Goal: Task Accomplishment & Management: Manage account settings

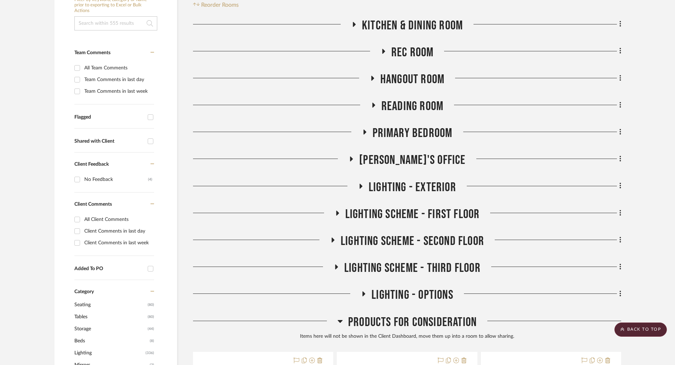
scroll to position [113, 0]
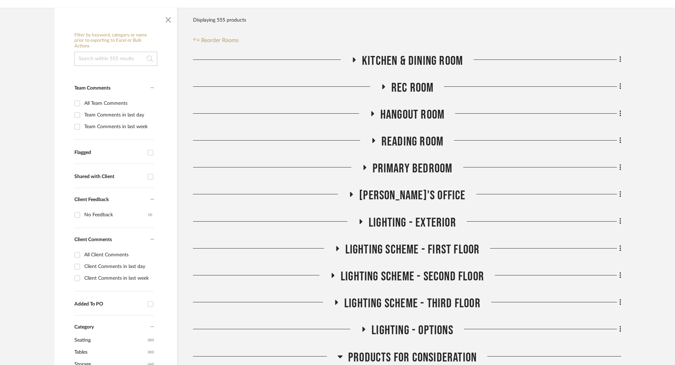
click at [372, 138] on icon at bounding box center [373, 140] width 9 height 5
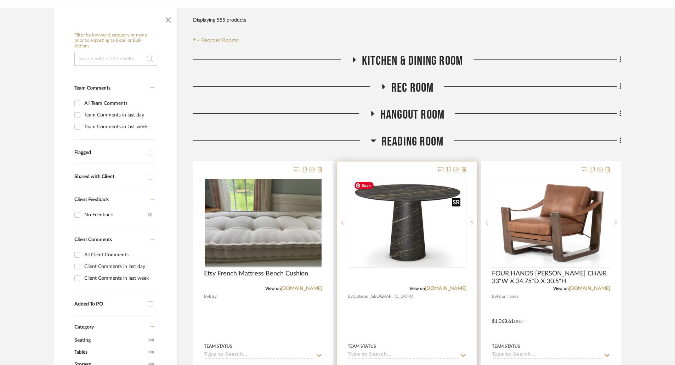
click at [416, 224] on img "0" at bounding box center [407, 223] width 112 height 89
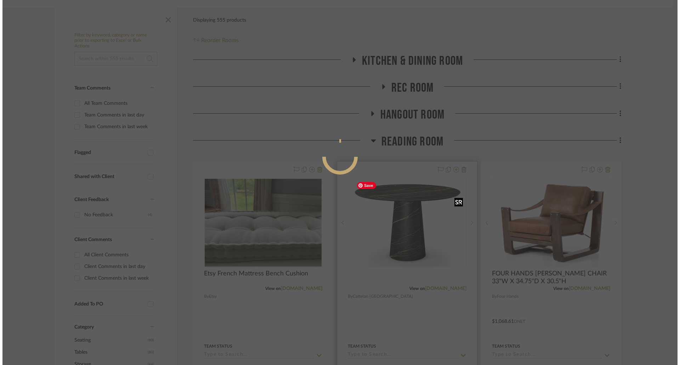
scroll to position [0, 0]
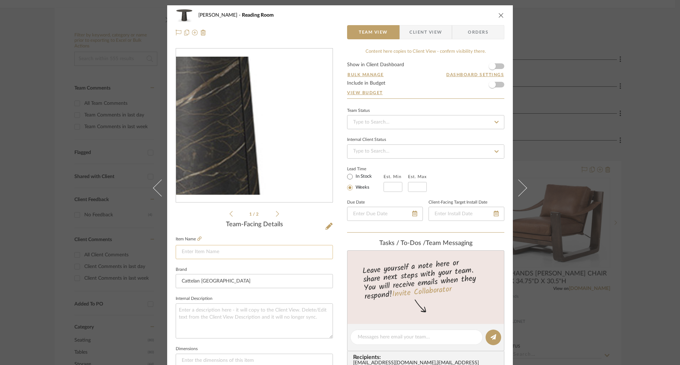
drag, startPoint x: 274, startPoint y: 127, endPoint x: 266, endPoint y: 258, distance: 131.0
click at [266, 258] on input at bounding box center [254, 252] width 157 height 14
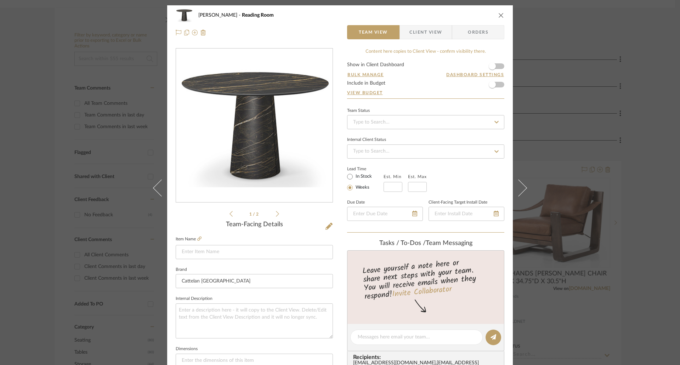
click at [498, 16] on icon "close" at bounding box center [501, 15] width 6 height 6
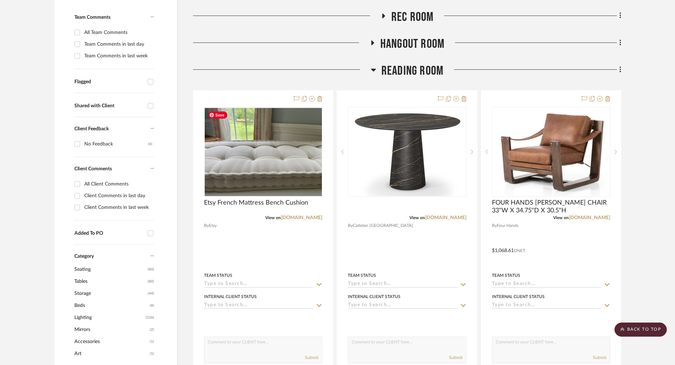
scroll to position [78, 0]
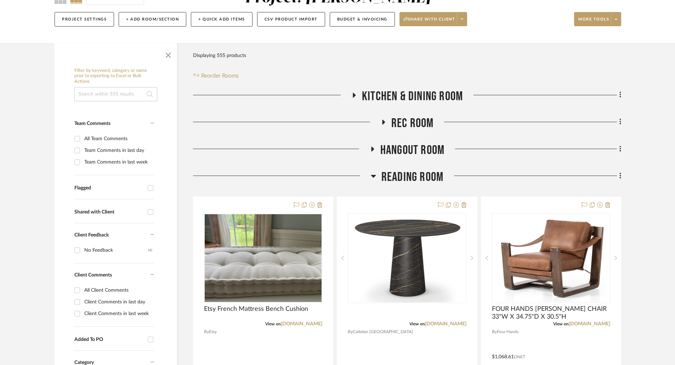
click at [371, 175] on icon at bounding box center [373, 176] width 5 height 9
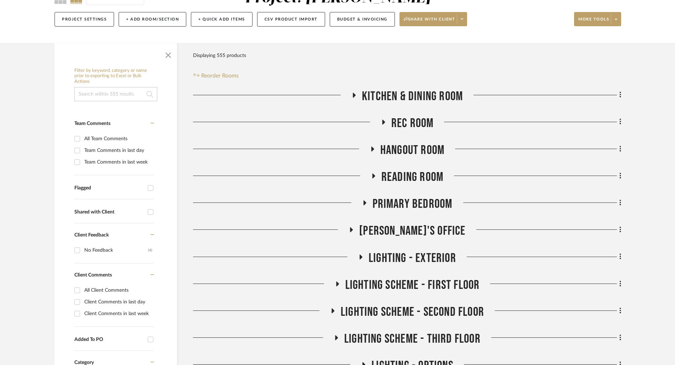
click at [365, 202] on icon at bounding box center [364, 202] width 3 height 5
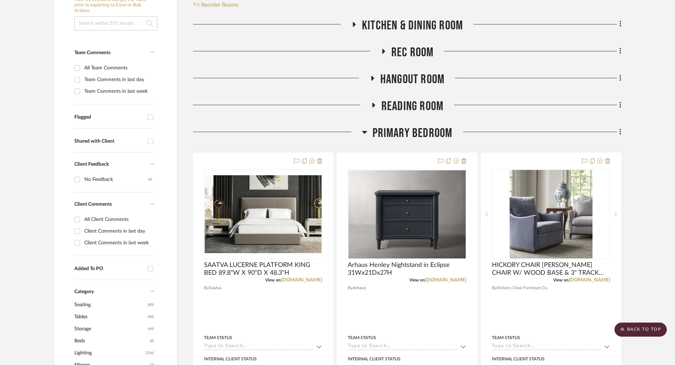
scroll to position [0, 0]
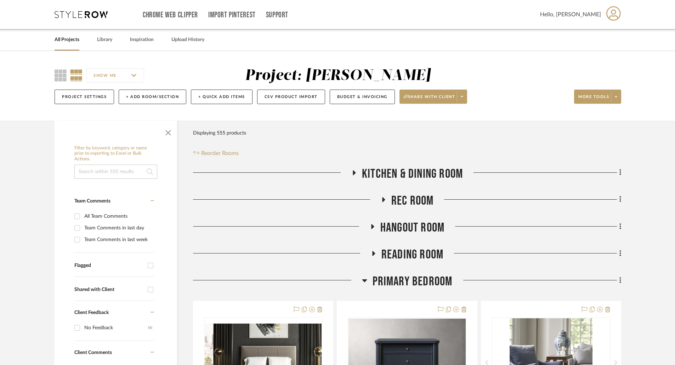
click at [366, 280] on icon at bounding box center [364, 280] width 5 height 3
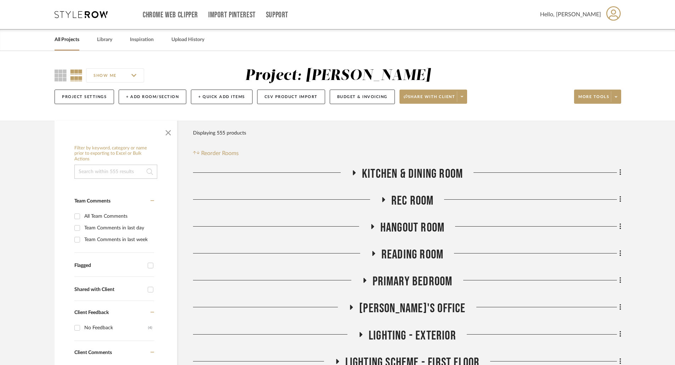
drag, startPoint x: 61, startPoint y: 74, endPoint x: 227, endPoint y: 167, distance: 191.1
click at [61, 75] on icon at bounding box center [61, 75] width 12 height 12
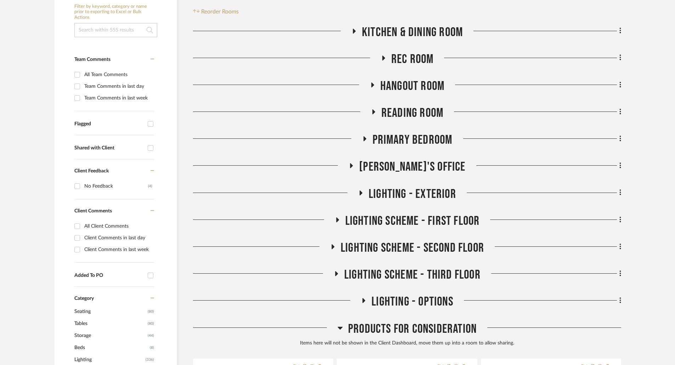
scroll to position [177, 0]
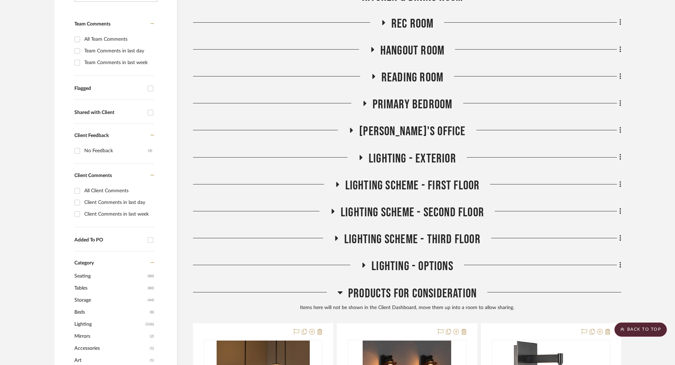
click at [373, 77] on icon at bounding box center [373, 76] width 3 height 5
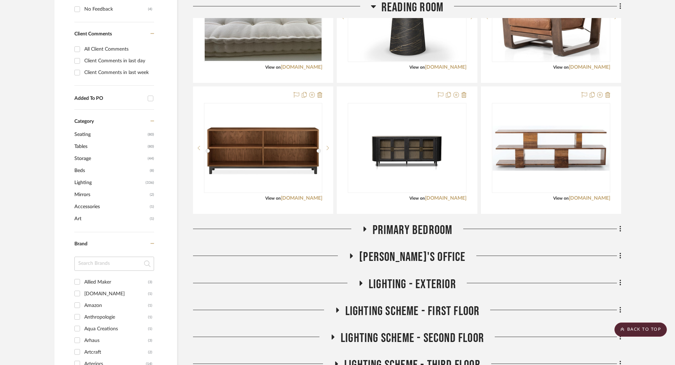
scroll to position [142, 0]
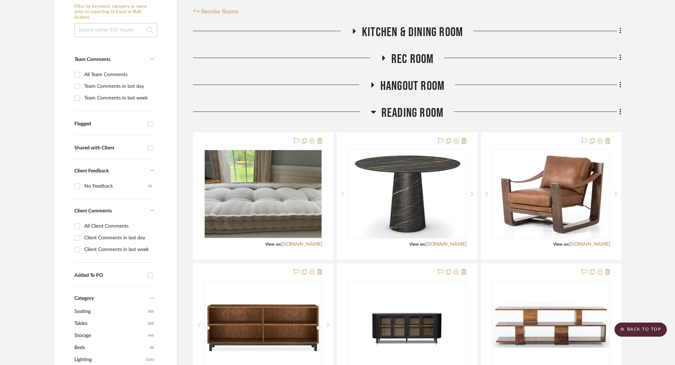
click at [383, 58] on icon at bounding box center [383, 58] width 3 height 5
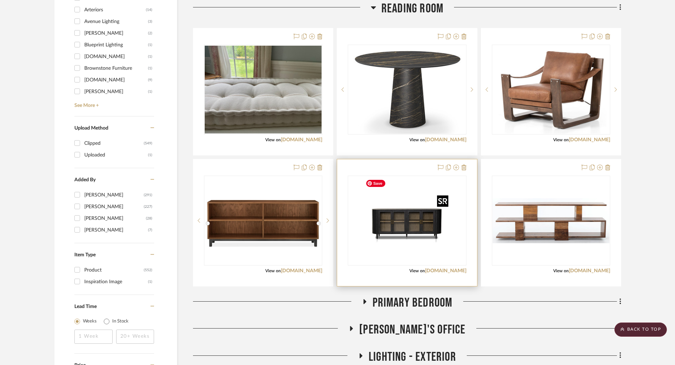
scroll to position [779, 0]
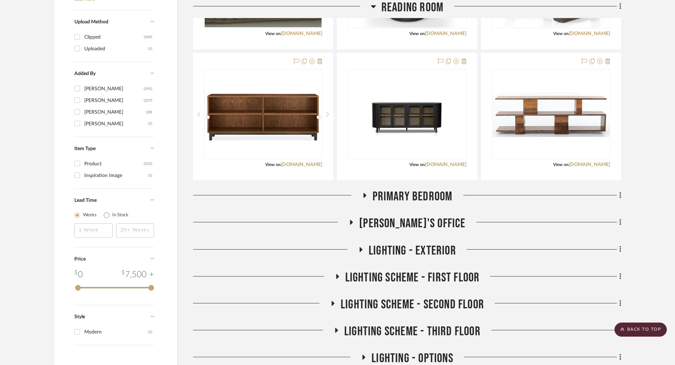
click at [639, 180] on project-details-page "SHOW ME Project: [PERSON_NAME] Project Settings + Add Room/Section + Quick Add …" at bounding box center [337, 60] width 675 height 1576
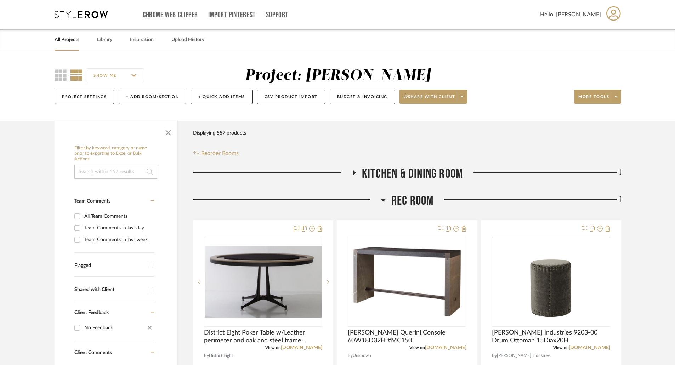
click at [380, 199] on div at bounding box center [287, 202] width 188 height 18
click at [381, 199] on icon at bounding box center [383, 200] width 5 height 3
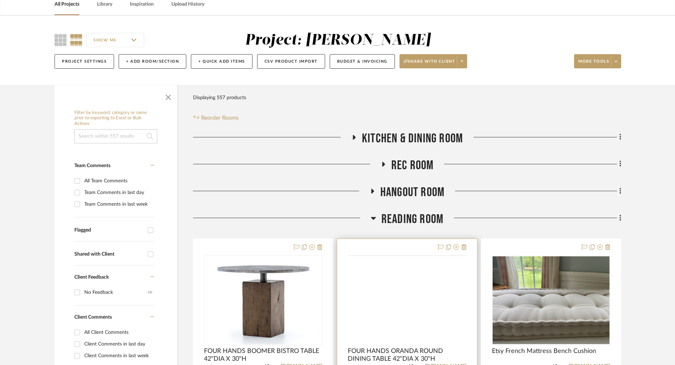
scroll to position [142, 0]
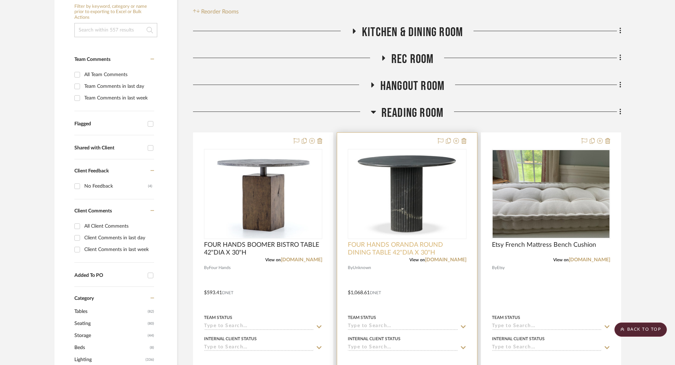
click at [399, 250] on span "FOUR HANDS ORANDA ROUND DINING TABLE 42"DIA X 30"H" at bounding box center [407, 249] width 118 height 16
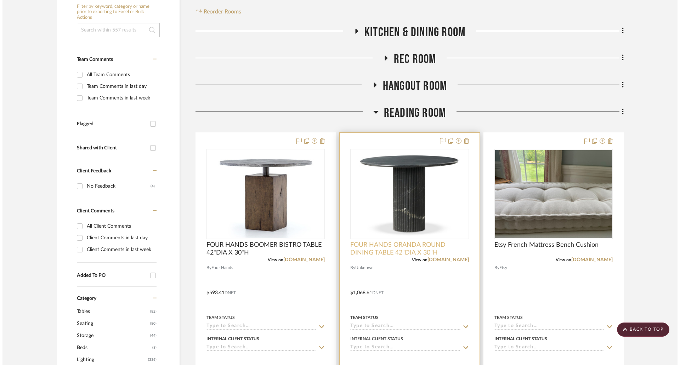
scroll to position [0, 0]
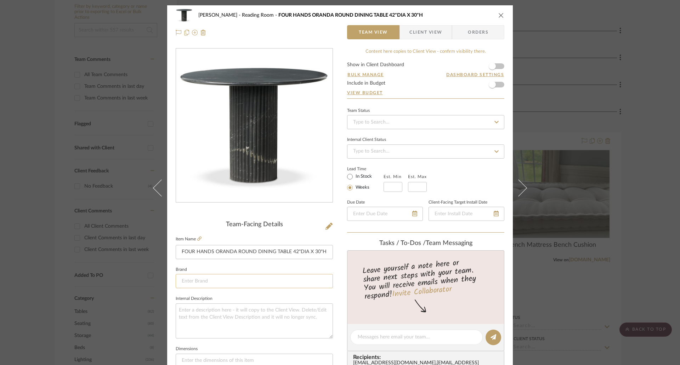
click at [251, 284] on input at bounding box center [254, 281] width 157 height 14
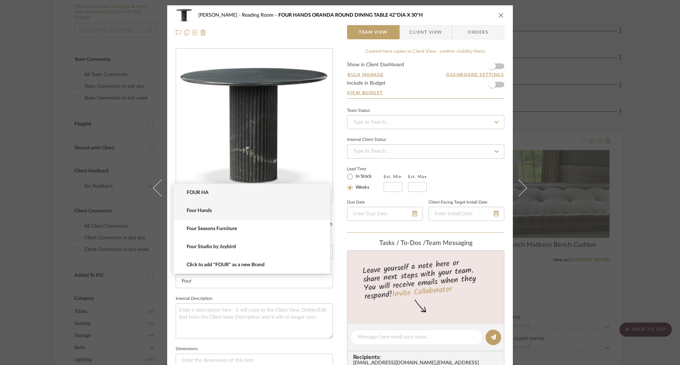
click at [196, 211] on span "Four Hands" at bounding box center [255, 211] width 136 height 6
type input "Four Hands"
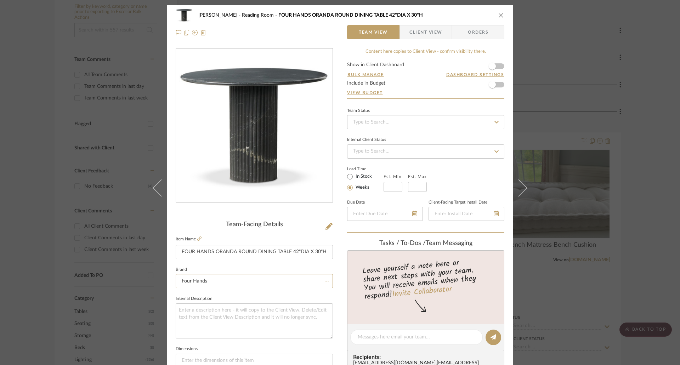
scroll to position [177, 0]
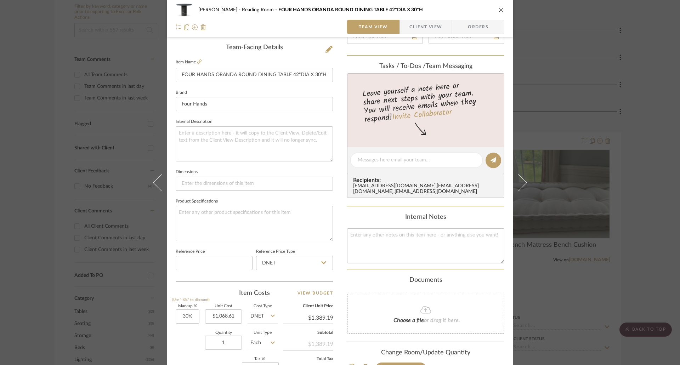
click at [499, 8] on icon "close" at bounding box center [501, 10] width 6 height 6
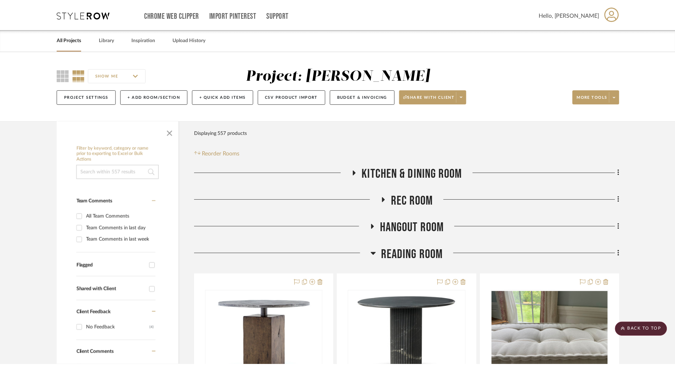
scroll to position [142, 0]
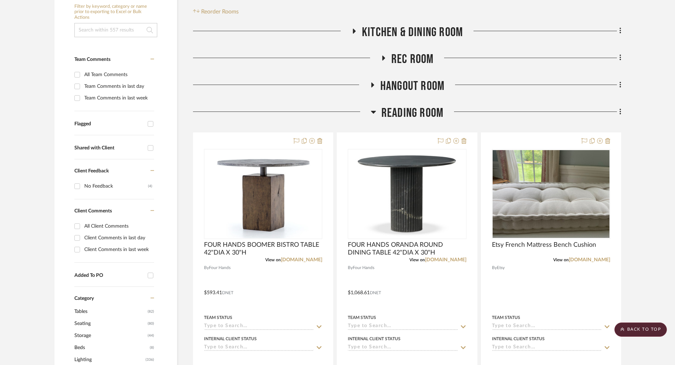
click at [374, 111] on icon at bounding box center [373, 112] width 5 height 9
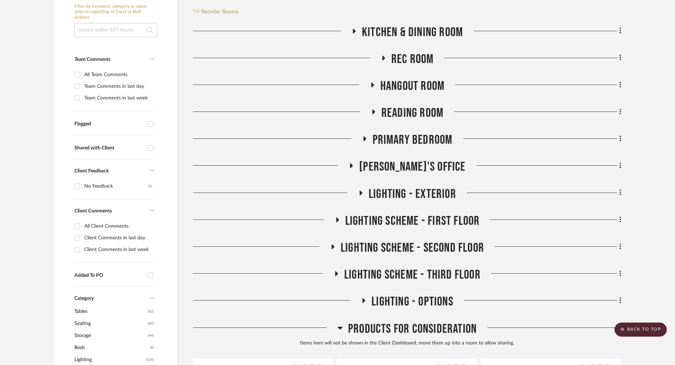
click at [374, 111] on icon at bounding box center [373, 111] width 9 height 5
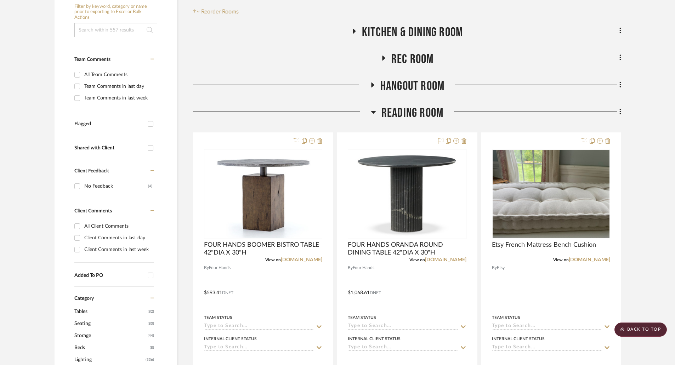
scroll to position [0, 0]
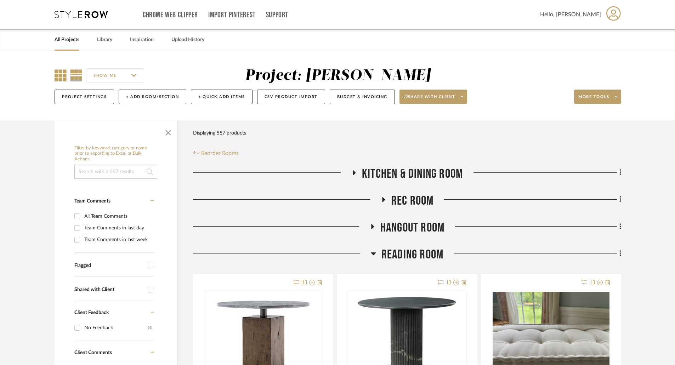
click at [63, 74] on icon at bounding box center [61, 75] width 12 height 12
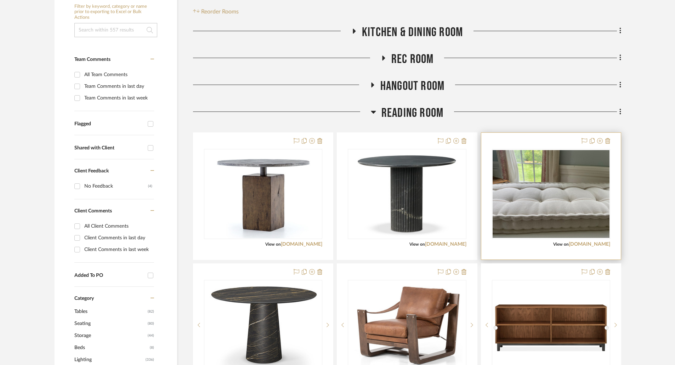
scroll to position [283, 0]
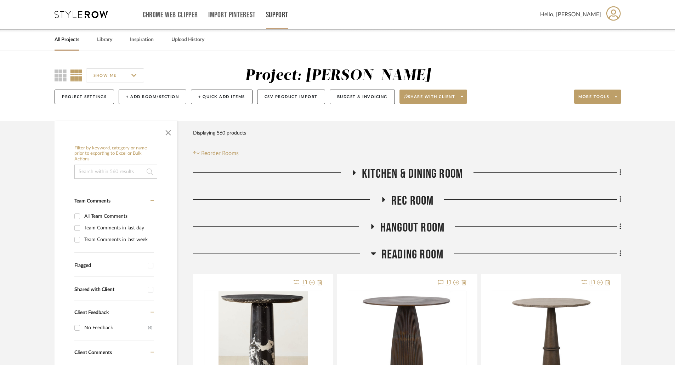
drag, startPoint x: 62, startPoint y: 76, endPoint x: 280, endPoint y: 1, distance: 230.2
click at [65, 75] on icon at bounding box center [61, 75] width 12 height 12
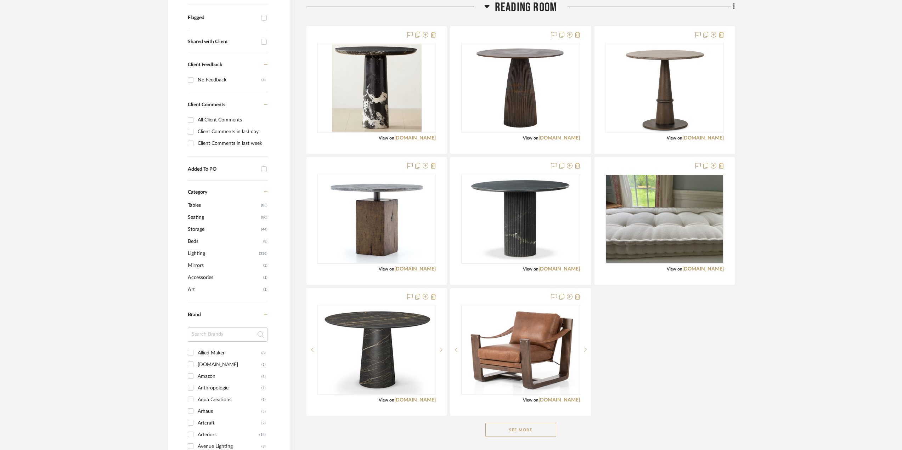
scroll to position [283, 0]
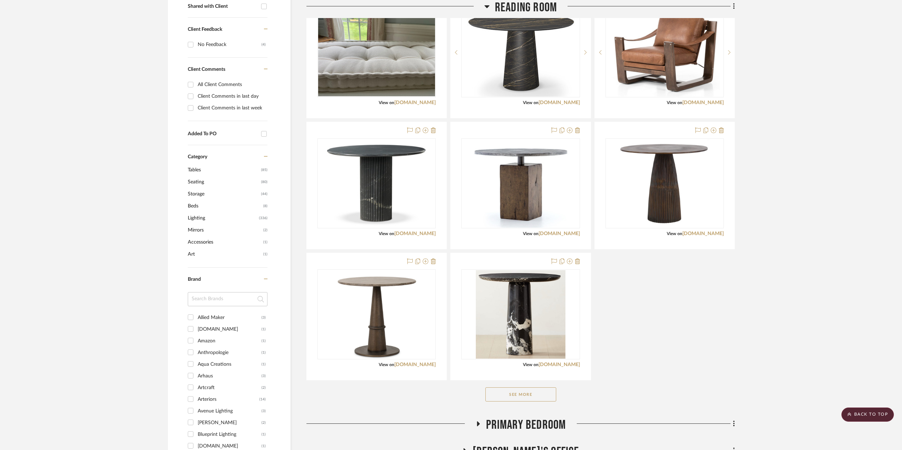
click at [643, 312] on div "Etsy French Mattress Bench Cushion View on etsy.com By Etsy Team Status Interna…" at bounding box center [520, 186] width 428 height 390
